Goal: Contribute content: Add original content to the website for others to see

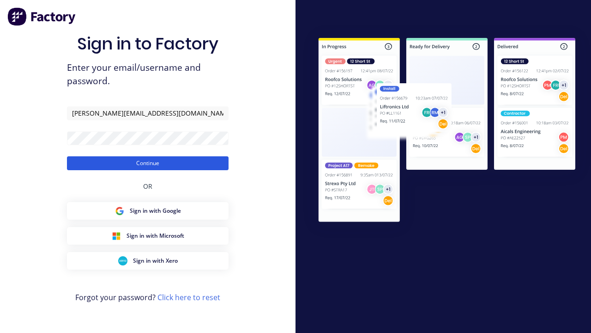
click at [148, 163] on button "Continue" at bounding box center [148, 163] width 162 height 14
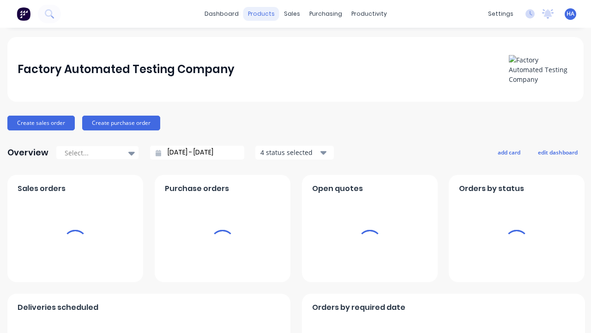
click at [262, 14] on div "products" at bounding box center [261, 14] width 36 height 14
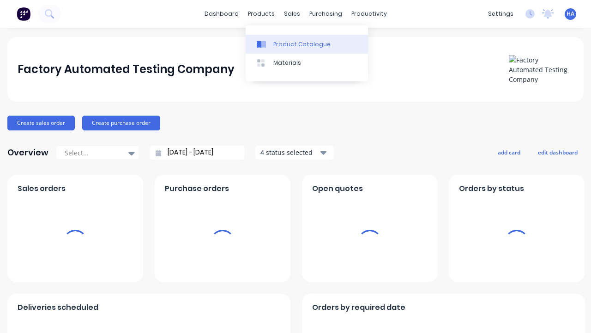
click at [307, 44] on div "Product Catalogue" at bounding box center [302, 44] width 57 height 8
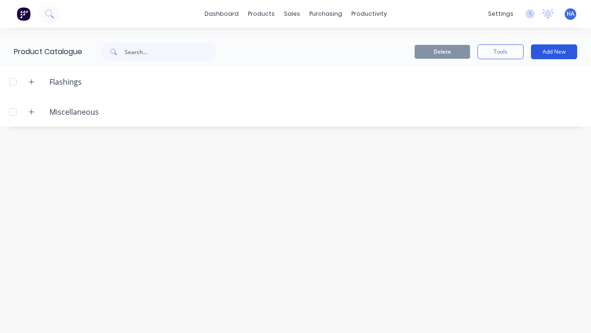
click at [554, 52] on button "Add New" at bounding box center [554, 51] width 46 height 15
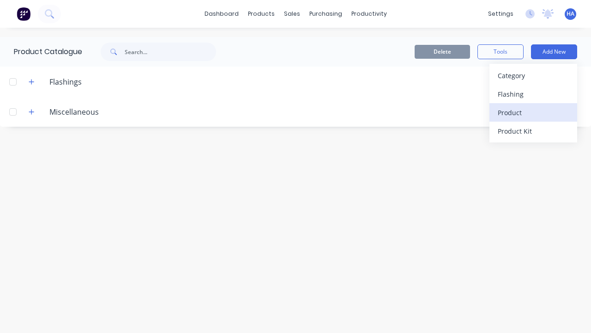
click at [534, 112] on div "Product" at bounding box center [533, 112] width 71 height 13
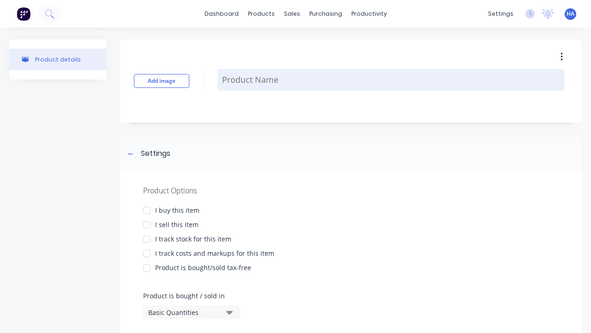
click at [391, 79] on textarea at bounding box center [391, 80] width 347 height 22
type textarea "x"
type textarea "Test Custom Formula Product"
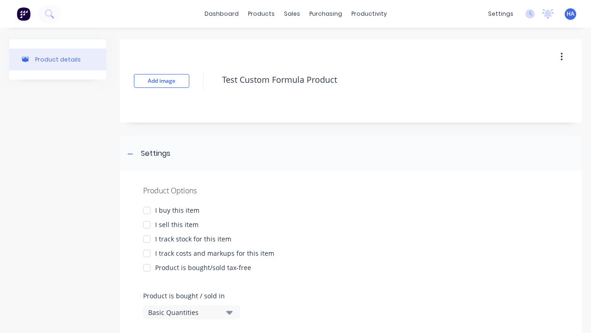
click at [147, 210] on div at bounding box center [147, 210] width 18 height 18
click at [147, 224] on div at bounding box center [147, 224] width 18 height 18
type textarea "x"
type textarea "Test Custom Formula Product"
click at [185, 312] on div "Basic Quantities" at bounding box center [185, 312] width 74 height 10
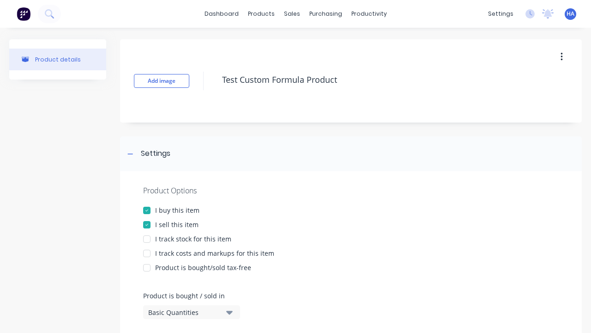
type textarea "x"
type textarea "Test Custom Formula Product"
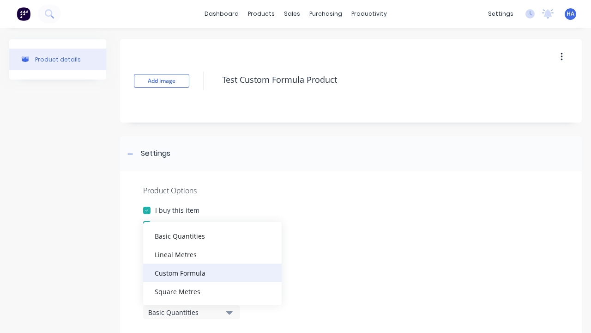
click at [213, 272] on div "Custom Formula" at bounding box center [212, 272] width 139 height 18
type textarea "x"
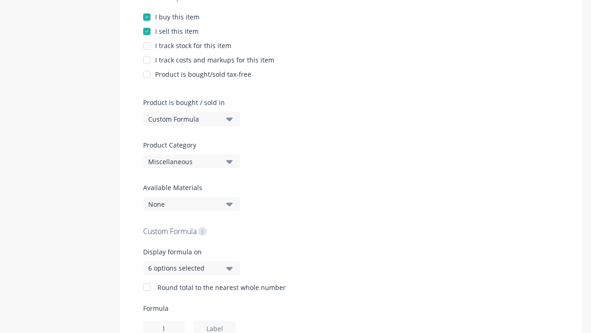
type input "l"
type textarea "x"
type input "w"
type textarea "x"
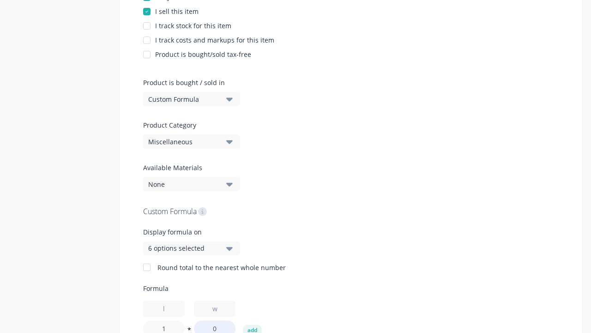
type input "1"
type textarea "x"
type input "1"
click at [252, 327] on button "add" at bounding box center [252, 329] width 19 height 11
type textarea "x"
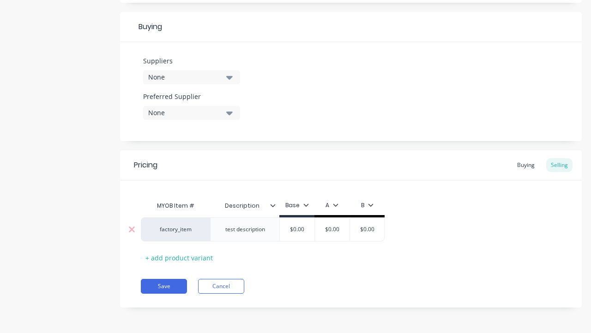
click at [332, 229] on input "text" at bounding box center [333, 229] width 46 height 8
type textarea "x"
type input "$0.00"
type textarea "x"
type input "100"
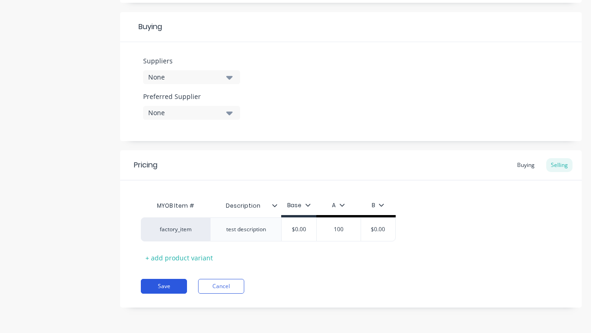
click at [164, 286] on button "Save" at bounding box center [164, 286] width 46 height 15
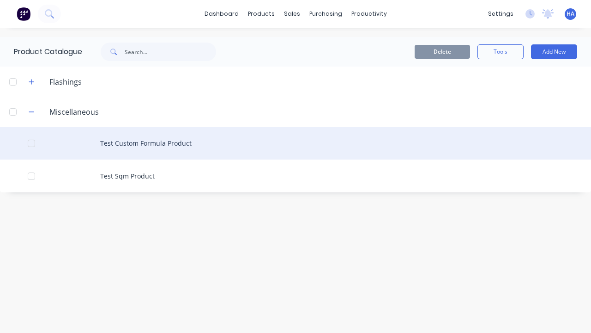
click at [296, 143] on div "Test Custom Formula Product" at bounding box center [295, 143] width 591 height 33
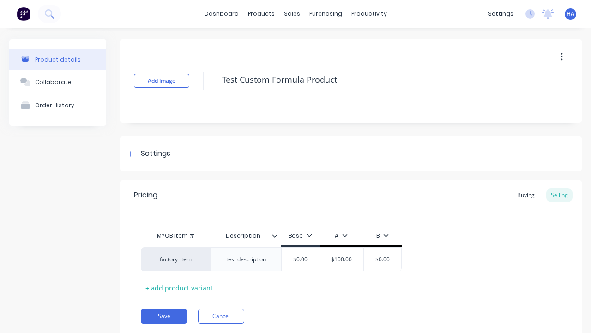
click at [562, 56] on icon "button" at bounding box center [562, 57] width 2 height 8
click at [529, 99] on div "Delete" at bounding box center [528, 99] width 71 height 13
type textarea "x"
